Goal: Task Accomplishment & Management: Manage account settings

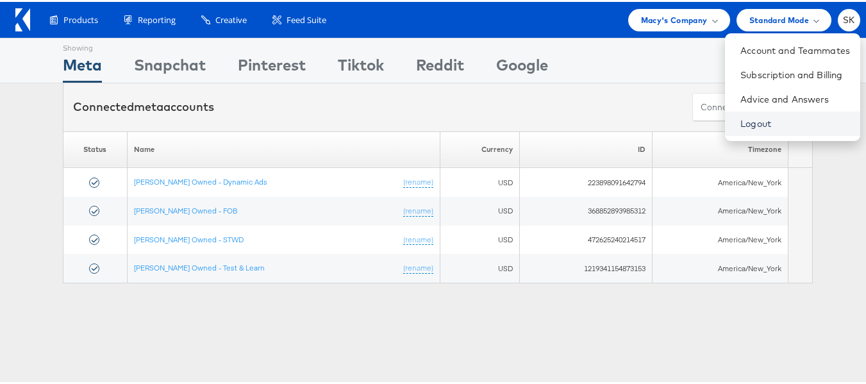
click at [740, 119] on link "Logout" at bounding box center [795, 121] width 110 height 13
click at [740, 122] on link "Logout" at bounding box center [795, 121] width 110 height 13
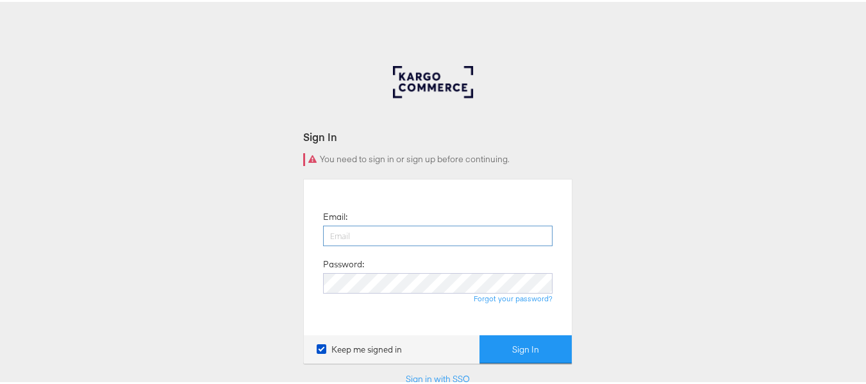
click at [420, 233] on input "email" at bounding box center [437, 234] width 229 height 21
type input "[PERSON_NAME][EMAIL_ADDRESS][DOMAIN_NAME]"
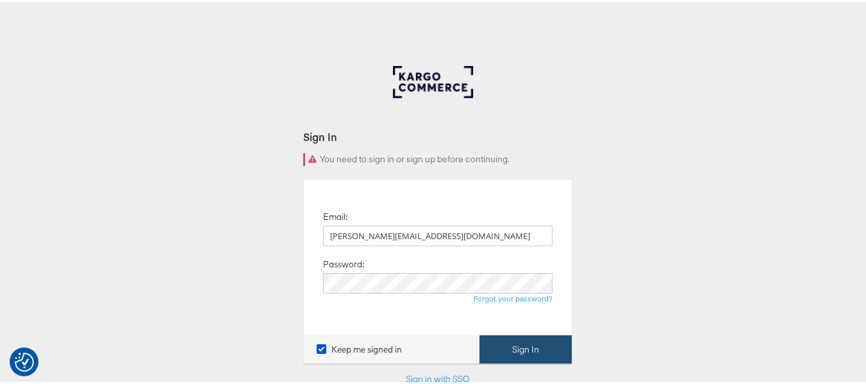
click at [536, 347] on button "Sign In" at bounding box center [525, 347] width 92 height 29
